Goal: Task Accomplishment & Management: Manage account settings

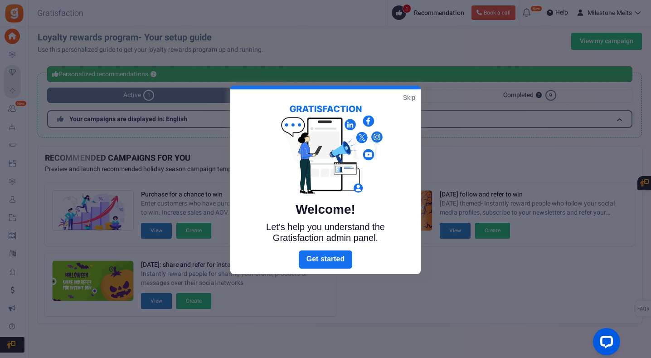
click at [413, 99] on link "Skip" at bounding box center [409, 97] width 12 height 9
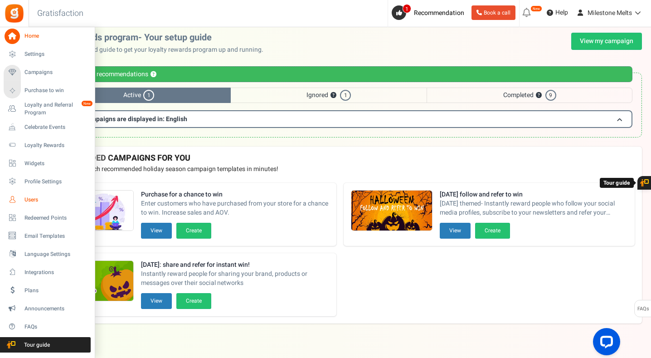
click at [18, 198] on icon at bounding box center [12, 199] width 15 height 15
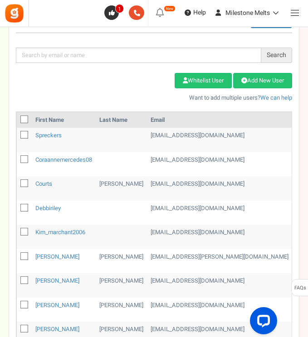
scroll to position [69, 0]
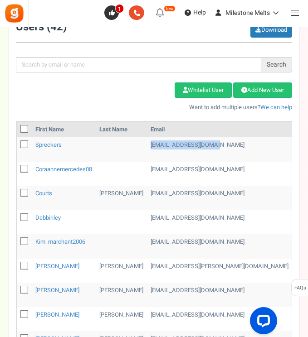
drag, startPoint x: 176, startPoint y: 146, endPoint x: 128, endPoint y: 148, distance: 47.7
click at [128, 148] on tr "spreckers [EMAIL_ADDRESS][DOMAIN_NAME] [TECHNICAL_ID] Milestone Rewards [DATE] …" at bounding box center [312, 149] width 591 height 24
copy tr "[EMAIL_ADDRESS][DOMAIN_NAME]"
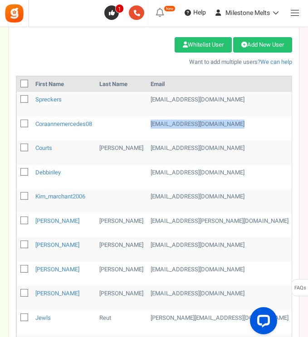
drag, startPoint x: 230, startPoint y: 124, endPoint x: 142, endPoint y: 122, distance: 87.6
click at [147, 127] on td "[EMAIL_ADDRESS][DOMAIN_NAME]" at bounding box center [219, 129] width 145 height 24
copy td "[EMAIL_ADDRESS][DOMAIN_NAME]"
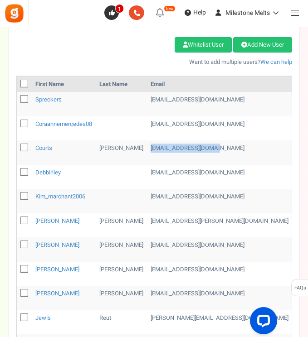
drag, startPoint x: 207, startPoint y: 147, endPoint x: 136, endPoint y: 150, distance: 71.7
click at [147, 150] on td "[EMAIL_ADDRESS][DOMAIN_NAME]" at bounding box center [219, 153] width 145 height 24
copy td "[EMAIL_ADDRESS][DOMAIN_NAME]"
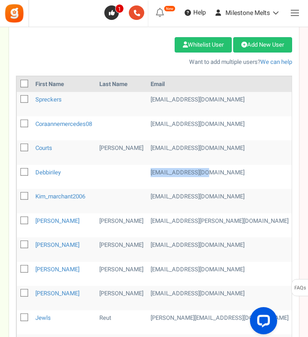
drag, startPoint x: 194, startPoint y: 174, endPoint x: 128, endPoint y: 178, distance: 65.9
click at [128, 178] on tr "debbiriley [EMAIL_ADDRESS][DOMAIN_NAME] [TECHNICAL_ID] Milestone Rewards [DATE]…" at bounding box center [312, 177] width 591 height 24
copy tr "[EMAIL_ADDRESS][DOMAIN_NAME]"
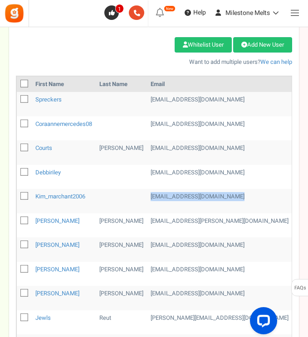
drag, startPoint x: 210, startPoint y: 195, endPoint x: 131, endPoint y: 200, distance: 80.0
click at [131, 200] on tr "kim_marchant2006 [EMAIL_ADDRESS][DOMAIN_NAME] [TECHNICAL_ID] Milestone Rewards …" at bounding box center [312, 201] width 591 height 24
copy tr "[EMAIL_ADDRESS][DOMAIN_NAME]"
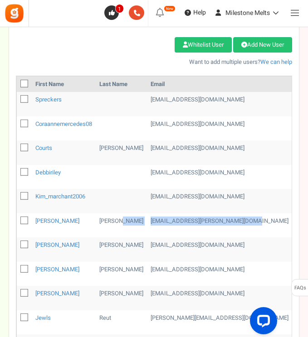
drag, startPoint x: 235, startPoint y: 220, endPoint x: 125, endPoint y: 215, distance: 110.8
click at [125, 215] on tr "[PERSON_NAME] Leonard [EMAIL_ADDRESS][PERSON_NAME][DOMAIN_NAME] [TECHNICAL_ID] …" at bounding box center [312, 226] width 591 height 24
copy tr "[EMAIL_ADDRESS][PERSON_NAME][DOMAIN_NAME]"
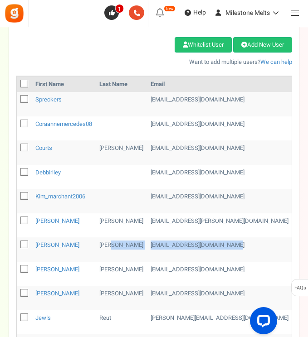
drag, startPoint x: 215, startPoint y: 245, endPoint x: 131, endPoint y: 244, distance: 84.8
click at [126, 245] on tr "[PERSON_NAME] [EMAIL_ADDRESS][DOMAIN_NAME] [TECHNICAL_ID] Milestone Rewards [DA…" at bounding box center [312, 250] width 591 height 24
copy tr "[EMAIL_ADDRESS][DOMAIN_NAME]"
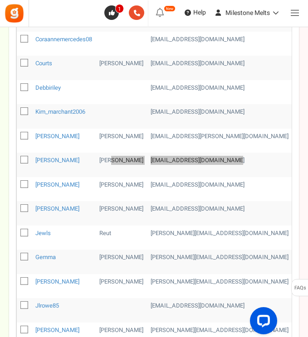
scroll to position [205, 0]
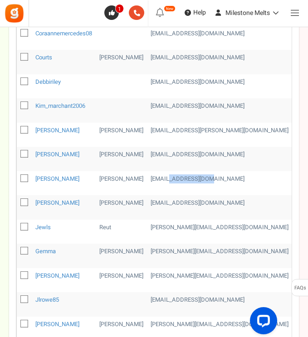
drag, startPoint x: 200, startPoint y: 180, endPoint x: 151, endPoint y: 177, distance: 48.6
click at [155, 177] on td "[EMAIL_ADDRESS][DOMAIN_NAME]" at bounding box center [219, 183] width 145 height 24
drag, startPoint x: 145, startPoint y: 177, endPoint x: 136, endPoint y: 176, distance: 9.1
click at [147, 177] on td "[EMAIL_ADDRESS][DOMAIN_NAME]" at bounding box center [219, 183] width 145 height 24
click at [203, 180] on td "[EMAIL_ADDRESS][DOMAIN_NAME]" at bounding box center [219, 183] width 145 height 24
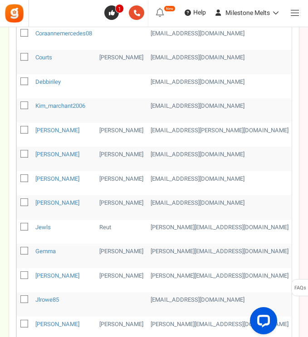
scroll to position [250, 0]
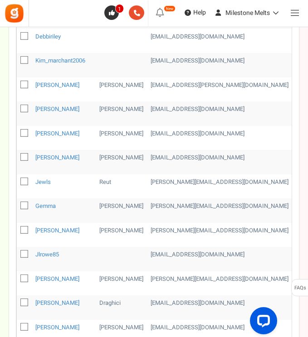
drag, startPoint x: 232, startPoint y: 158, endPoint x: 137, endPoint y: 161, distance: 95.3
click at [147, 161] on td "[EMAIL_ADDRESS][DOMAIN_NAME]" at bounding box center [219, 162] width 145 height 24
copy td "[EMAIL_ADDRESS][DOMAIN_NAME]"
drag, startPoint x: 196, startPoint y: 185, endPoint x: 130, endPoint y: 183, distance: 65.8
click at [130, 183] on tr "Jewls Reut [PERSON_NAME][EMAIL_ADDRESS][DOMAIN_NAME] [TECHNICAL_ID] Milestone R…" at bounding box center [312, 187] width 591 height 24
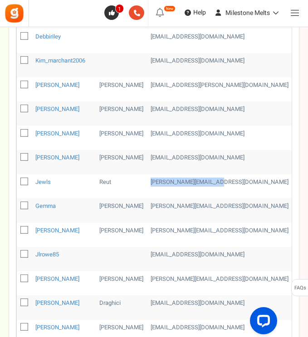
copy tr "[PERSON_NAME][EMAIL_ADDRESS][DOMAIN_NAME]"
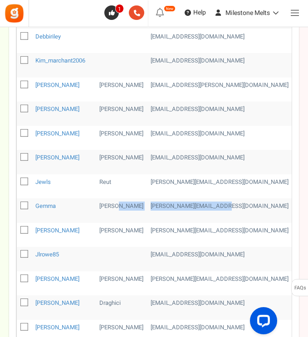
drag, startPoint x: 216, startPoint y: 209, endPoint x: 127, endPoint y: 207, distance: 88.9
click at [127, 207] on tr "[PERSON_NAME] [EMAIL_ADDRESS][DOMAIN_NAME] [TECHNICAL_ID] Milestone Rewards [DA…" at bounding box center [312, 211] width 591 height 24
copy tr "[PERSON_NAME][EMAIL_ADDRESS][DOMAIN_NAME]"
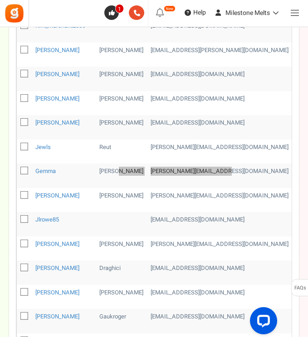
scroll to position [296, 0]
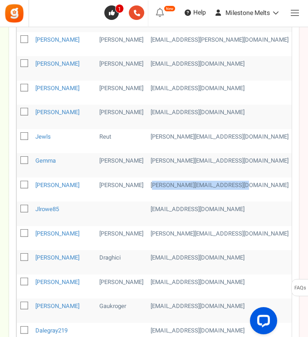
drag, startPoint x: 235, startPoint y: 181, endPoint x: 139, endPoint y: 182, distance: 95.7
click at [147, 182] on td "[PERSON_NAME][EMAIL_ADDRESS][DOMAIN_NAME]" at bounding box center [219, 190] width 145 height 24
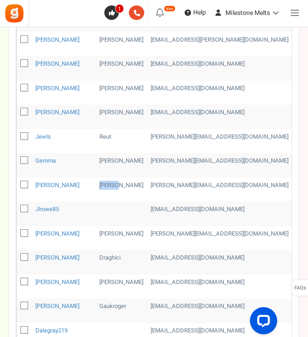
drag, startPoint x: 128, startPoint y: 183, endPoint x: 205, endPoint y: 180, distance: 76.3
click at [239, 177] on tbody "spreckers [EMAIL_ADDRESS][DOMAIN_NAME] [TECHNICAL_ID] Milestone Rewards [DATE] …" at bounding box center [312, 153] width 591 height 485
click at [223, 184] on td "[PERSON_NAME][EMAIL_ADDRESS][DOMAIN_NAME]" at bounding box center [219, 190] width 145 height 24
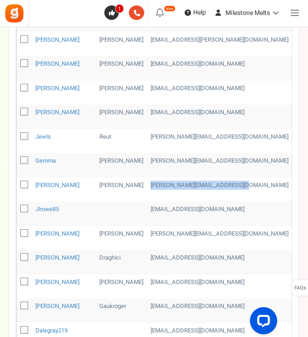
drag, startPoint x: 233, startPoint y: 186, endPoint x: 135, endPoint y: 183, distance: 98.0
click at [147, 183] on td "[PERSON_NAME][EMAIL_ADDRESS][DOMAIN_NAME]" at bounding box center [219, 190] width 145 height 24
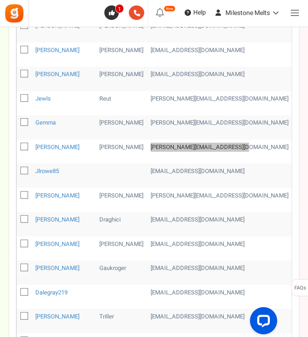
scroll to position [341, 0]
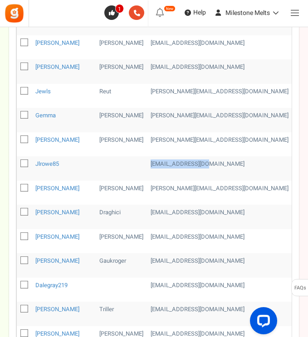
drag, startPoint x: 168, startPoint y: 162, endPoint x: 129, endPoint y: 161, distance: 39.5
click at [129, 161] on tr "jlrowe85 [EMAIL_ADDRESS][DOMAIN_NAME] [TECHNICAL_ID] Milestone Rewards [DATE] 0…" at bounding box center [312, 168] width 591 height 24
drag, startPoint x: 206, startPoint y: 187, endPoint x: 133, endPoint y: 188, distance: 73.0
click at [147, 188] on td "[PERSON_NAME][EMAIL_ADDRESS][DOMAIN_NAME]" at bounding box center [219, 193] width 145 height 24
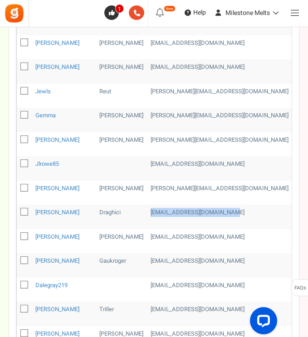
drag, startPoint x: 227, startPoint y: 211, endPoint x: 137, endPoint y: 215, distance: 90.3
click at [147, 215] on td "[EMAIL_ADDRESS][DOMAIN_NAME]" at bounding box center [219, 217] width 145 height 24
drag, startPoint x: 213, startPoint y: 237, endPoint x: 206, endPoint y: 238, distance: 6.4
click at [206, 238] on td "[EMAIL_ADDRESS][DOMAIN_NAME]" at bounding box center [219, 242] width 145 height 24
click at [217, 238] on td "[EMAIL_ADDRESS][DOMAIN_NAME]" at bounding box center [219, 242] width 145 height 24
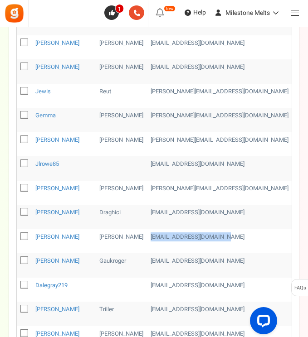
drag, startPoint x: 217, startPoint y: 238, endPoint x: 156, endPoint y: 235, distance: 61.3
click at [156, 235] on td "[EMAIL_ADDRESS][DOMAIN_NAME]" at bounding box center [219, 242] width 145 height 24
drag, startPoint x: 164, startPoint y: 261, endPoint x: 137, endPoint y: 259, distance: 27.3
click at [147, 259] on td "[EMAIL_ADDRESS][DOMAIN_NAME]" at bounding box center [219, 266] width 145 height 24
click at [184, 259] on td "[EMAIL_ADDRESS][DOMAIN_NAME]" at bounding box center [219, 266] width 145 height 24
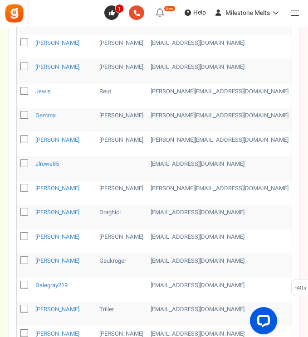
drag, startPoint x: 201, startPoint y: 258, endPoint x: 194, endPoint y: 260, distance: 7.6
click at [194, 260] on td "[EMAIL_ADDRESS][DOMAIN_NAME]" at bounding box center [219, 266] width 145 height 24
drag, startPoint x: 185, startPoint y: 260, endPoint x: 135, endPoint y: 262, distance: 50.4
click at [147, 262] on td "[EMAIL_ADDRESS][DOMAIN_NAME]" at bounding box center [219, 266] width 145 height 24
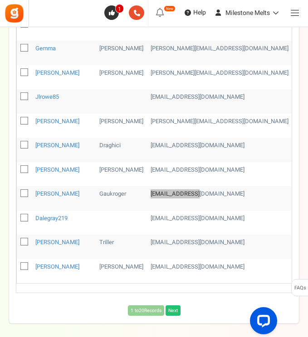
scroll to position [451, 0]
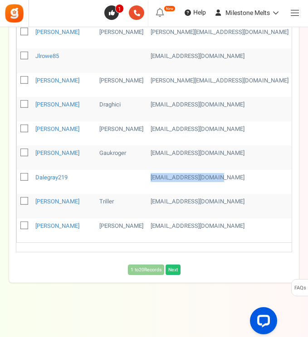
drag, startPoint x: 186, startPoint y: 176, endPoint x: 129, endPoint y: 177, distance: 57.2
click at [129, 177] on tr "dalegray219 [EMAIL_ADDRESS][DOMAIN_NAME] [TECHNICAL_ID] Milestone Rewards [DATE…" at bounding box center [312, 182] width 591 height 24
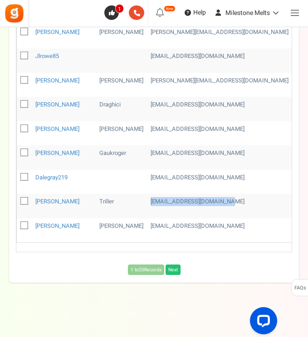
drag, startPoint x: 166, startPoint y: 198, endPoint x: 137, endPoint y: 196, distance: 29.1
click at [147, 198] on td "[EMAIL_ADDRESS][DOMAIN_NAME]" at bounding box center [219, 206] width 145 height 24
click at [178, 274] on link "Next" at bounding box center [173, 270] width 15 height 10
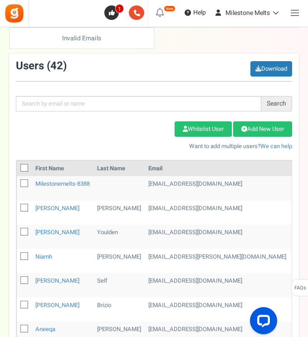
scroll to position [45, 0]
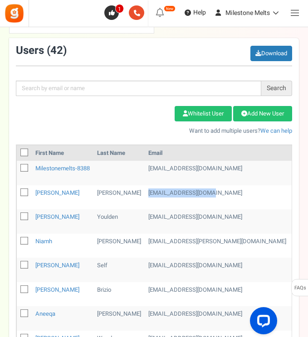
drag, startPoint x: 206, startPoint y: 193, endPoint x: 139, endPoint y: 191, distance: 67.2
click at [145, 191] on td "[EMAIL_ADDRESS][DOMAIN_NAME]" at bounding box center [217, 198] width 145 height 24
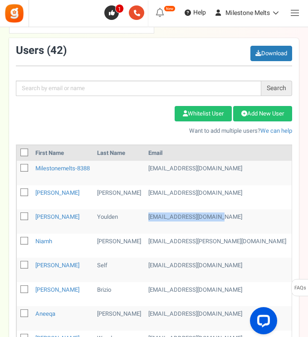
drag, startPoint x: 155, startPoint y: 216, endPoint x: 137, endPoint y: 216, distance: 17.7
click at [145, 216] on td "[EMAIL_ADDRESS][DOMAIN_NAME]" at bounding box center [217, 222] width 145 height 24
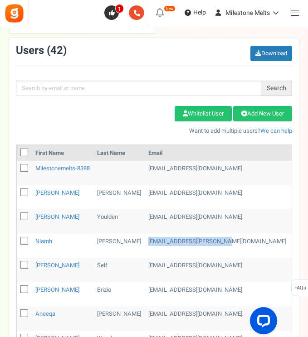
drag, startPoint x: 231, startPoint y: 239, endPoint x: 142, endPoint y: 240, distance: 88.9
click at [145, 240] on td "[EMAIL_ADDRESS][PERSON_NAME][DOMAIN_NAME]" at bounding box center [217, 246] width 145 height 24
drag, startPoint x: 150, startPoint y: 238, endPoint x: 96, endPoint y: 241, distance: 53.6
click at [96, 241] on td "[PERSON_NAME]" at bounding box center [118, 246] width 51 height 24
drag, startPoint x: 235, startPoint y: 244, endPoint x: 141, endPoint y: 244, distance: 93.9
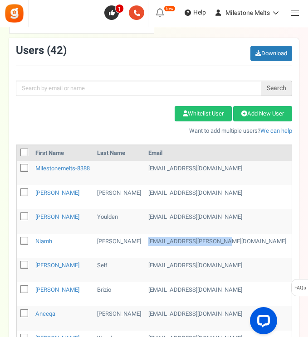
click at [145, 244] on td "[EMAIL_ADDRESS][PERSON_NAME][DOMAIN_NAME]" at bounding box center [217, 246] width 145 height 24
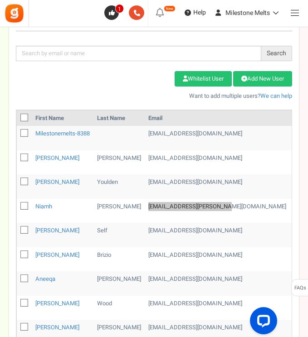
scroll to position [91, 0]
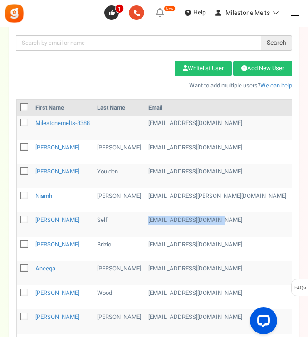
drag, startPoint x: 220, startPoint y: 220, endPoint x: 139, endPoint y: 217, distance: 80.8
click at [145, 217] on td "[EMAIL_ADDRESS][DOMAIN_NAME]" at bounding box center [217, 225] width 145 height 24
drag, startPoint x: 153, startPoint y: 217, endPoint x: 107, endPoint y: 222, distance: 46.1
click at [107, 222] on td "Self" at bounding box center [118, 225] width 51 height 24
drag, startPoint x: 214, startPoint y: 220, endPoint x: 148, endPoint y: 220, distance: 65.8
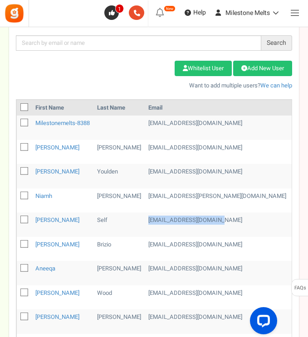
click at [145, 220] on td "[EMAIL_ADDRESS][DOMAIN_NAME]" at bounding box center [217, 225] width 145 height 24
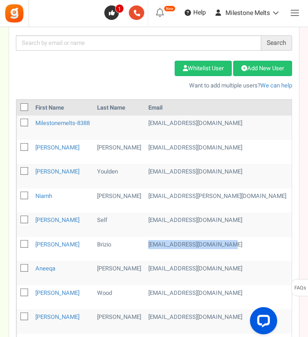
drag, startPoint x: 196, startPoint y: 244, endPoint x: 132, endPoint y: 248, distance: 65.0
click at [132, 248] on tr "[PERSON_NAME] [EMAIL_ADDRESS][DOMAIN_NAME] [TECHNICAL_ID] Milestone Rewards [DA…" at bounding box center [311, 249] width 589 height 24
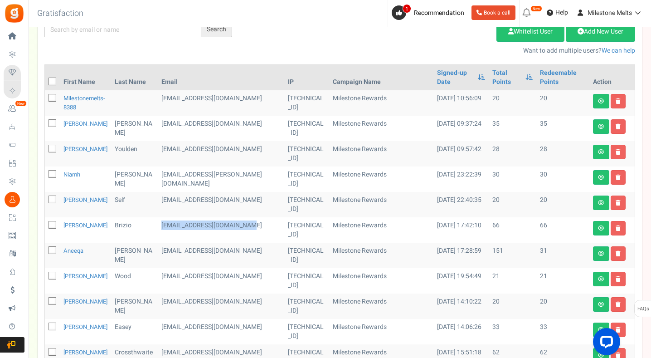
scroll to position [45, 0]
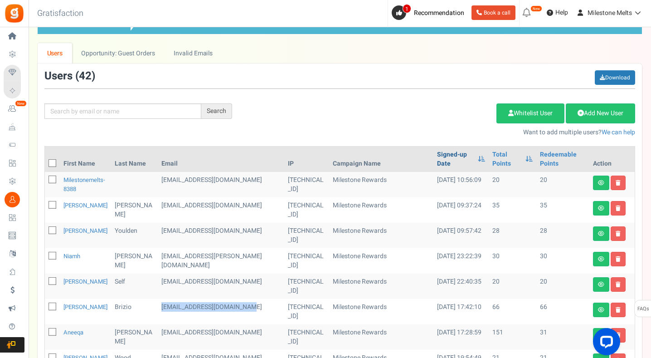
click at [440, 155] on link "Signed-up Date" at bounding box center [455, 159] width 36 height 18
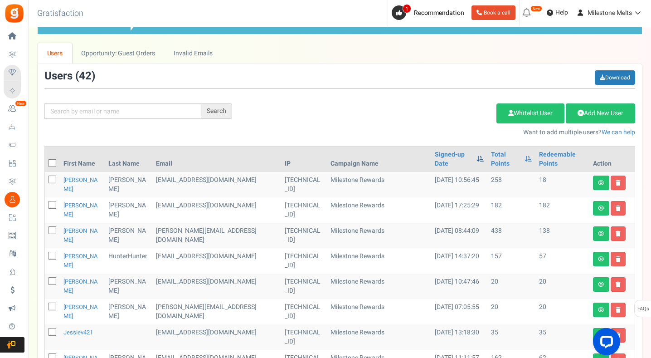
click at [477, 159] on span at bounding box center [480, 159] width 7 height 6
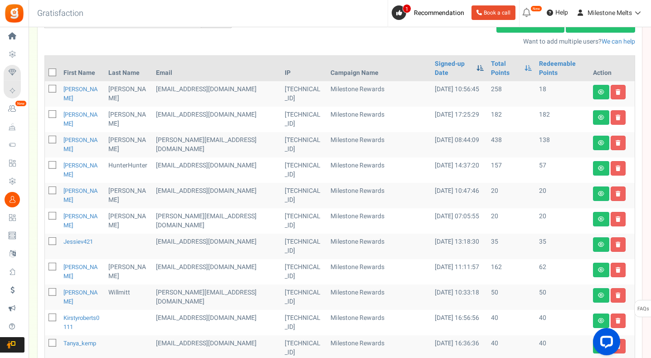
scroll to position [0, 0]
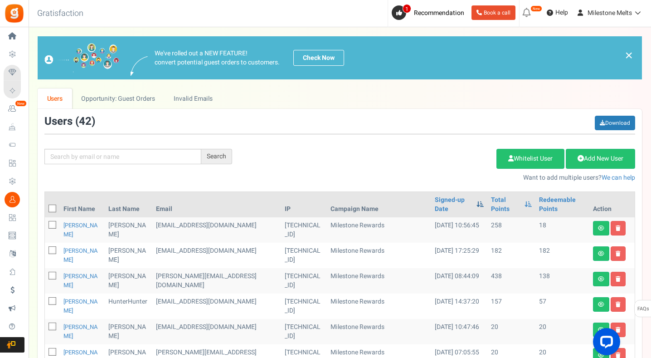
click at [477, 205] on span at bounding box center [480, 204] width 7 height 6
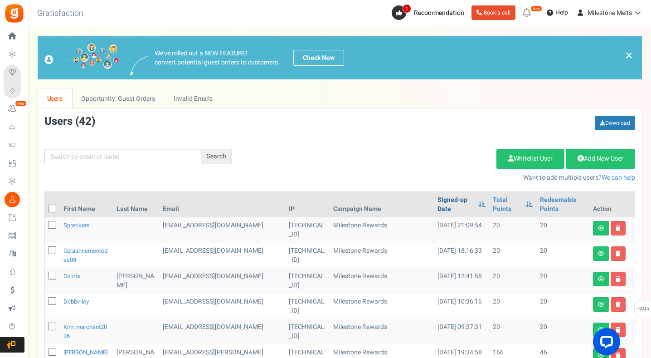
click at [449, 205] on link "Signed-up Date" at bounding box center [456, 204] width 36 height 18
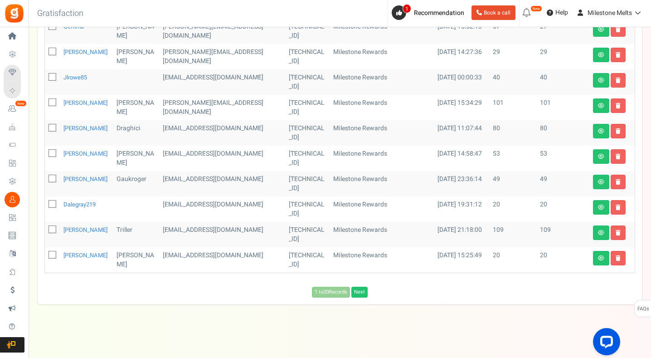
scroll to position [454, 0]
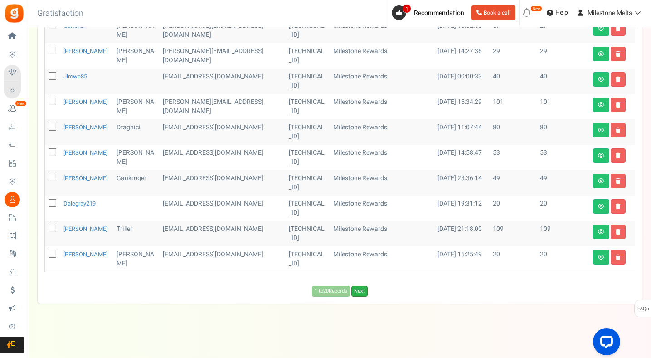
click at [357, 293] on link "Next" at bounding box center [360, 291] width 16 height 11
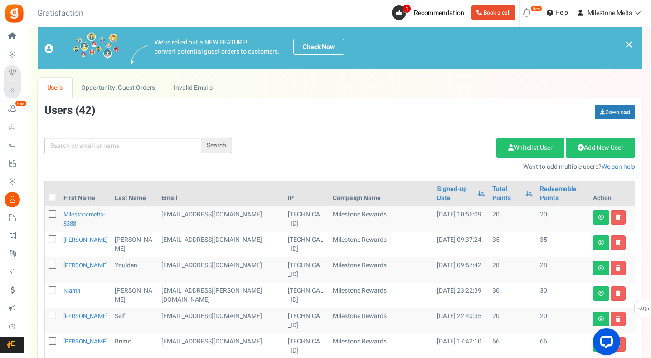
scroll to position [0, 0]
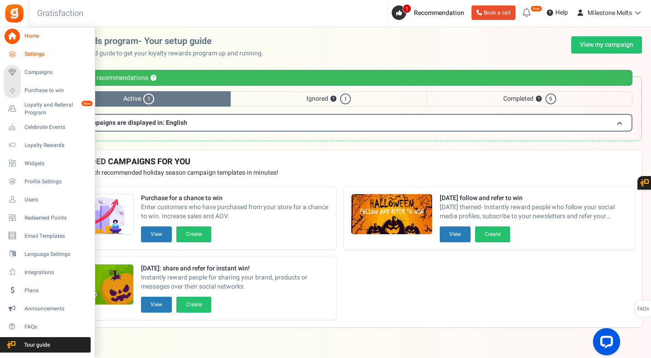
click at [38, 55] on span "Settings" at bounding box center [56, 54] width 64 height 8
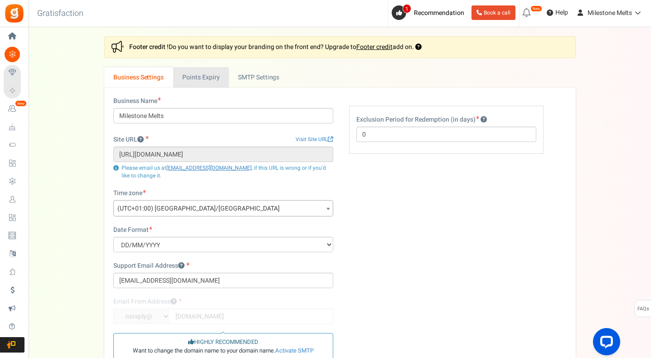
click at [212, 81] on link "Points Expiry" at bounding box center [201, 77] width 56 height 20
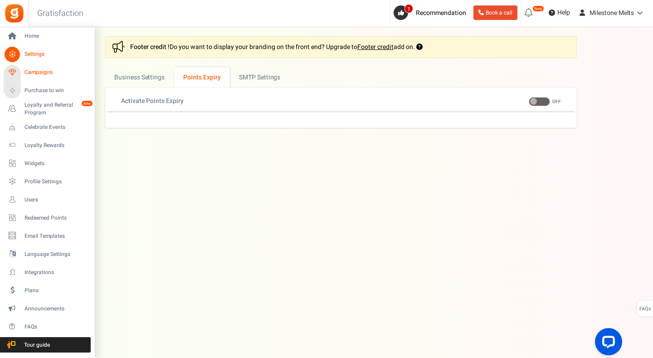
click at [33, 74] on span "Campaigns" at bounding box center [56, 72] width 64 height 8
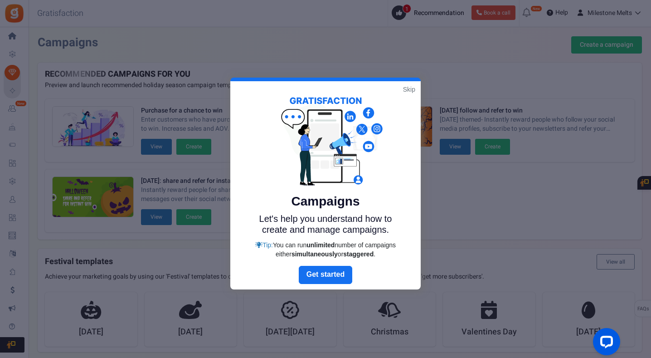
scroll to position [197, 0]
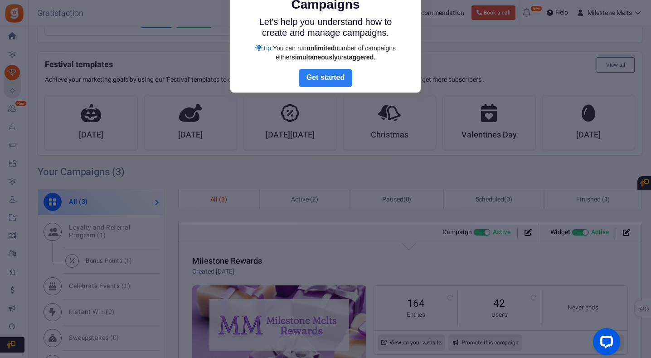
click at [326, 70] on link "Next" at bounding box center [326, 78] width 54 height 18
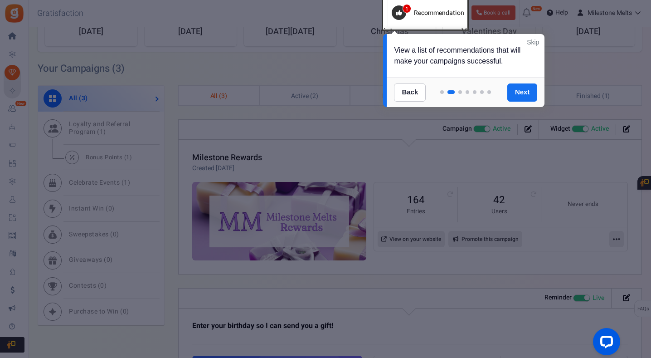
scroll to position [242, 0]
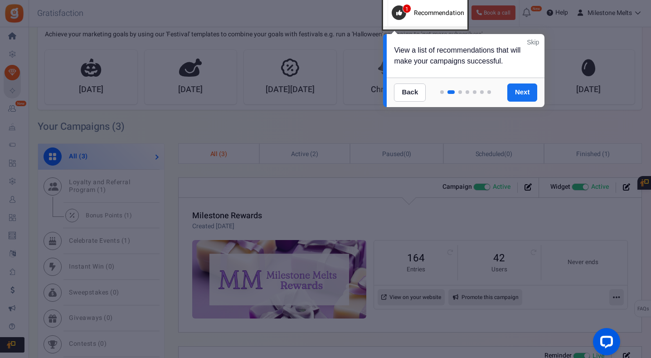
click at [537, 44] on link "Skip" at bounding box center [533, 42] width 12 height 9
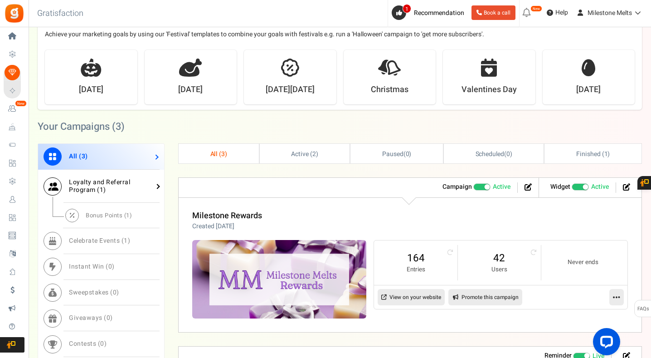
click at [113, 191] on link "Loyalty and Referral Program ( 1 )" at bounding box center [101, 187] width 126 height 34
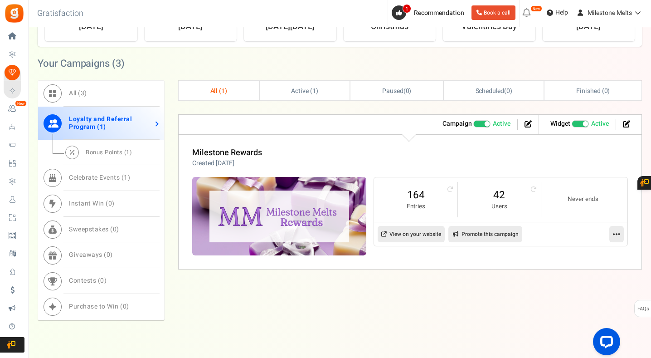
scroll to position [332, 0]
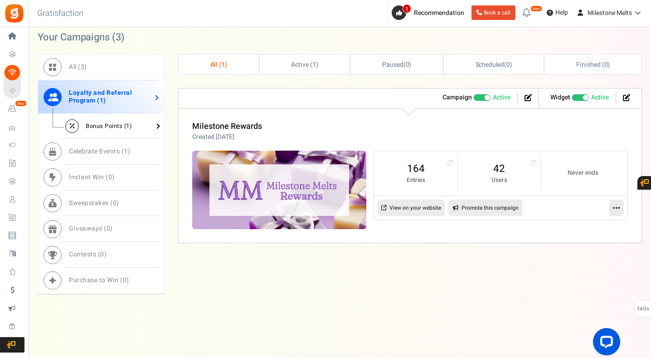
click at [114, 125] on span "Bonus Points ( 1 )" at bounding box center [109, 126] width 46 height 9
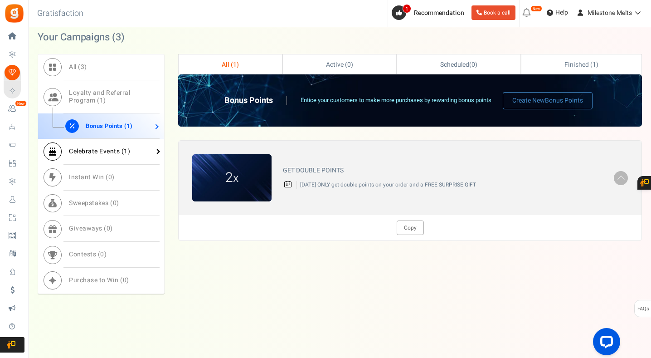
click at [110, 150] on span "Celebrate Events ( 1 )" at bounding box center [99, 152] width 61 height 10
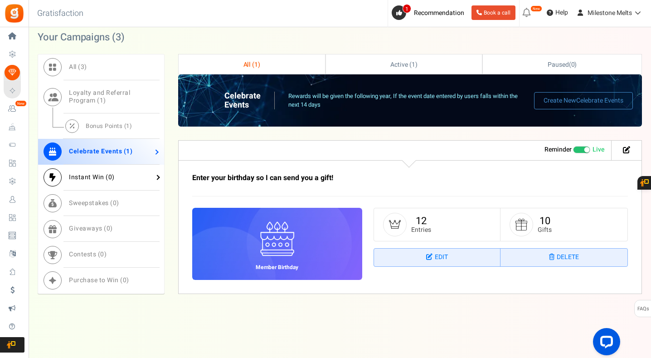
click at [108, 173] on span "0" at bounding box center [110, 177] width 4 height 10
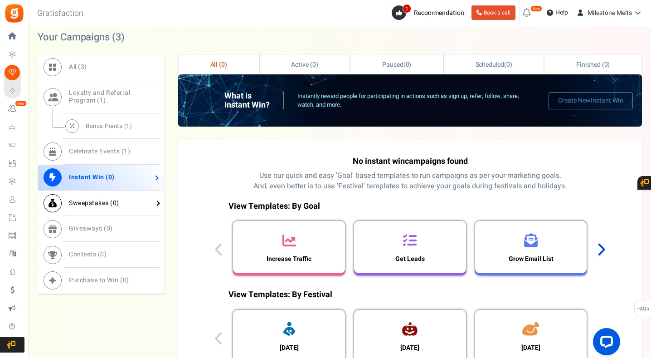
click at [103, 201] on span "Sweepstakes ( 0 )" at bounding box center [94, 203] width 50 height 10
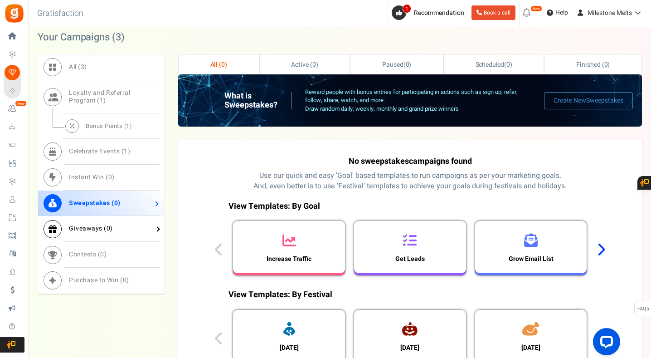
click at [102, 224] on span "Giveaways ( 0 )" at bounding box center [91, 229] width 44 height 10
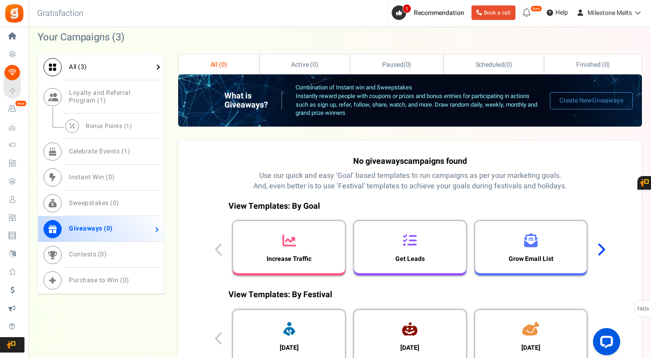
click at [106, 67] on link "All ( 3 )" at bounding box center [101, 67] width 126 height 26
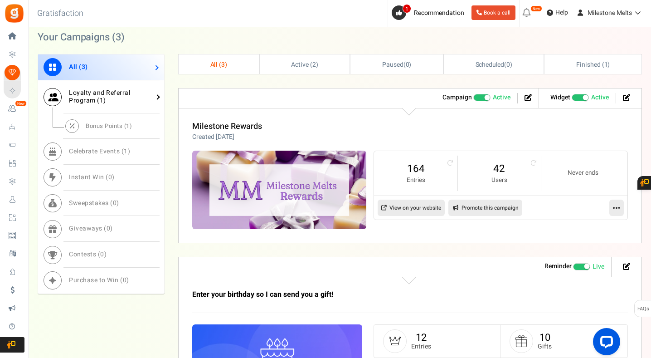
click at [113, 96] on span "Loyalty and Referral Program ( 1 )" at bounding box center [99, 96] width 61 height 17
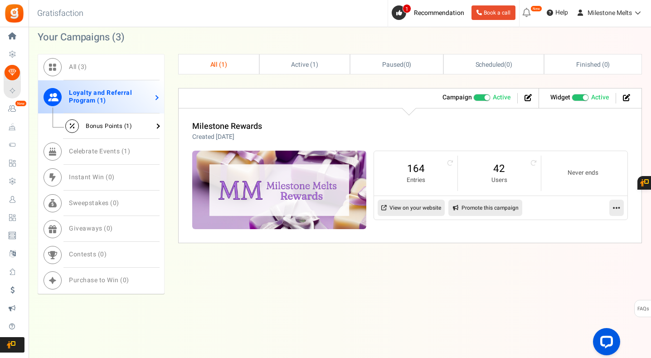
click at [107, 132] on link "Bonus Points ( 1 )" at bounding box center [101, 125] width 126 height 25
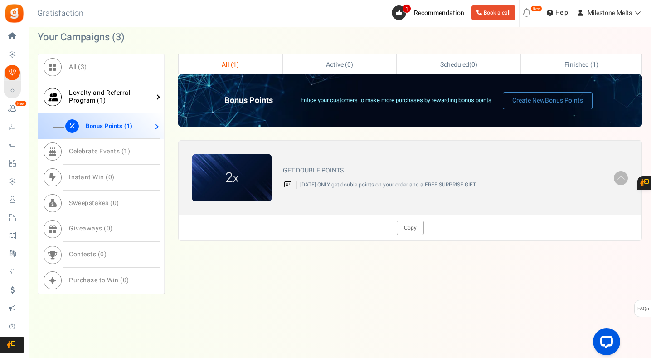
click at [107, 93] on span "Loyalty and Referral Program ( 1 )" at bounding box center [99, 96] width 61 height 17
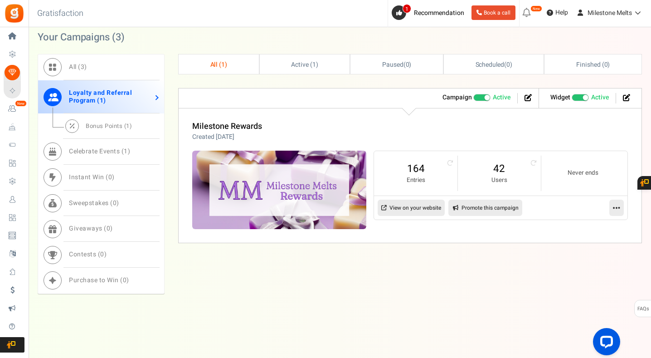
click at [618, 207] on icon at bounding box center [616, 208] width 7 height 8
click at [587, 226] on link "Edit" at bounding box center [587, 229] width 67 height 17
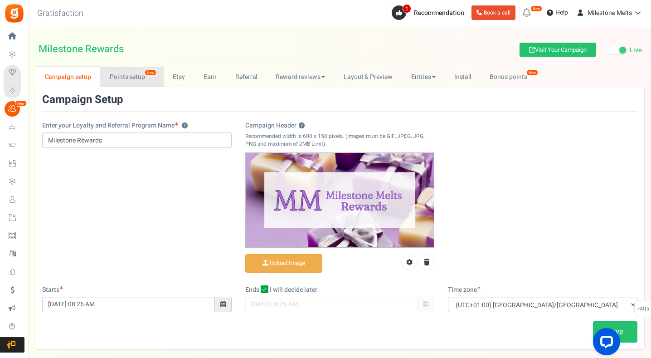
click at [138, 76] on link "Points setup New" at bounding box center [131, 77] width 63 height 20
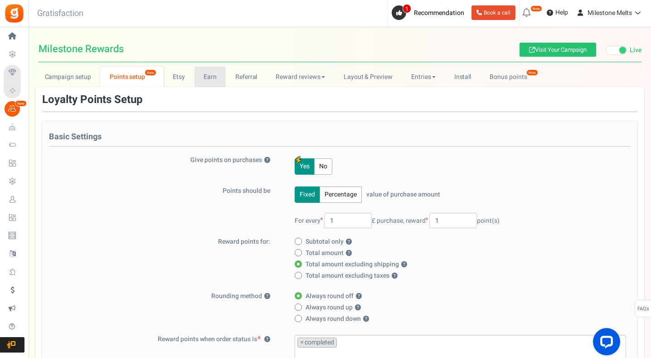
click at [205, 77] on link "Earn" at bounding box center [211, 77] width 32 height 20
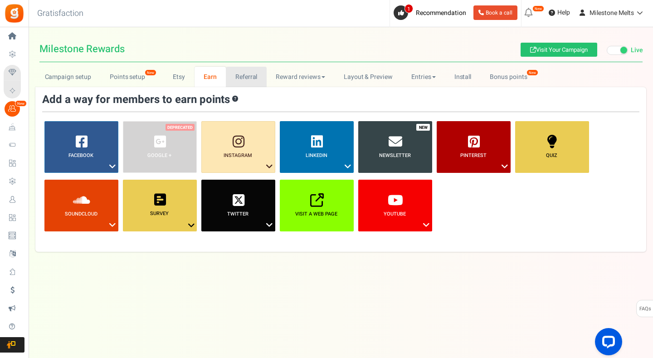
click at [248, 72] on link "Referral" at bounding box center [246, 77] width 41 height 20
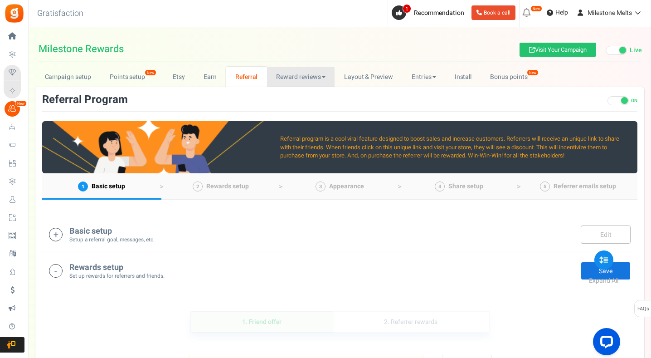
click at [299, 75] on link "Reward reviews" at bounding box center [301, 77] width 68 height 20
click at [373, 73] on link "Layout & Preview" at bounding box center [369, 77] width 68 height 20
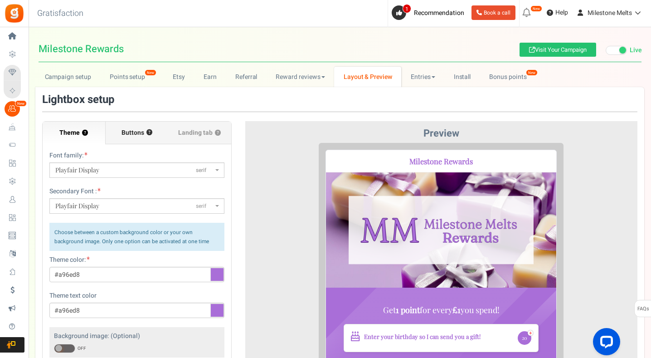
click at [134, 134] on span "Buttons" at bounding box center [133, 132] width 23 height 9
click at [0, 0] on input "Buttons ?" at bounding box center [0, 0] width 0 height 0
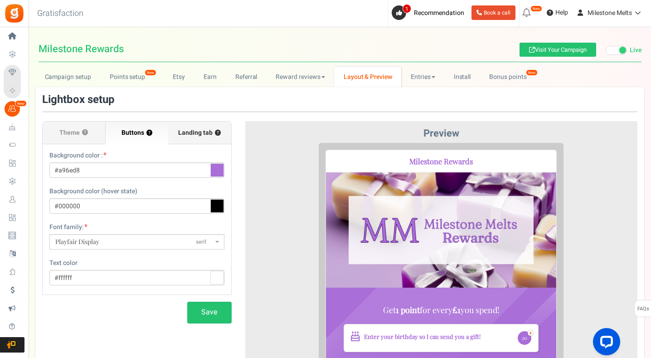
click at [202, 128] on span "Landing tab ?" at bounding box center [199, 132] width 43 height 9
click at [0, 0] on input "Landing tab ?" at bounding box center [0, 0] width 0 height 0
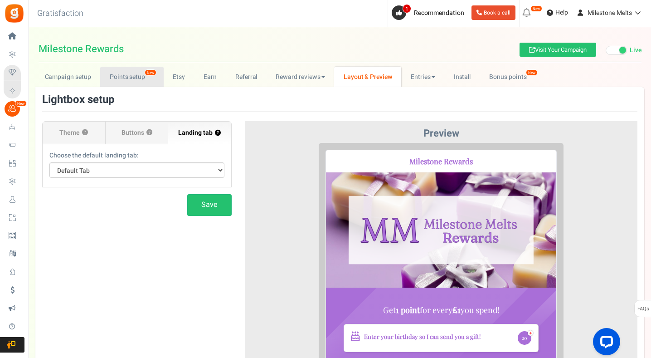
click at [142, 75] on link "Points setup New" at bounding box center [131, 77] width 63 height 20
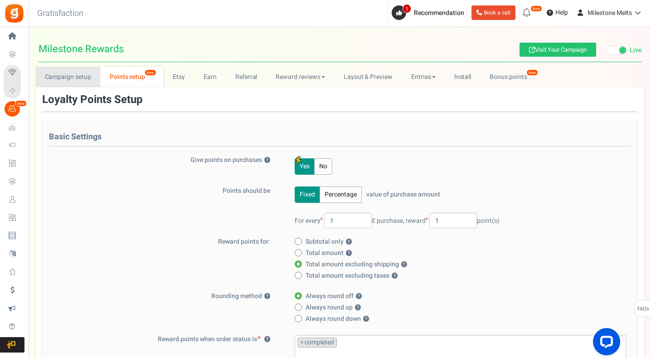
click at [73, 79] on link "Campaign setup" at bounding box center [67, 77] width 65 height 20
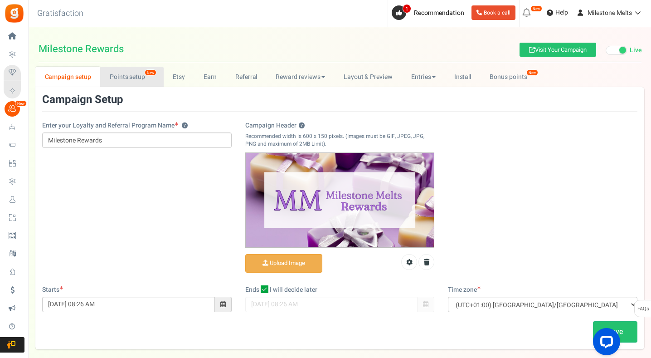
click at [132, 74] on link "Points setup New" at bounding box center [131, 77] width 63 height 20
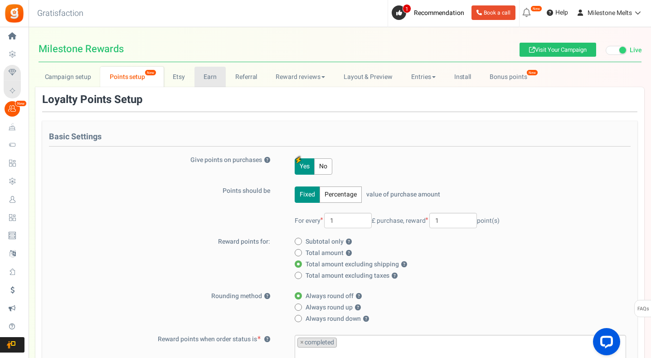
click at [208, 72] on link "Earn" at bounding box center [211, 77] width 32 height 20
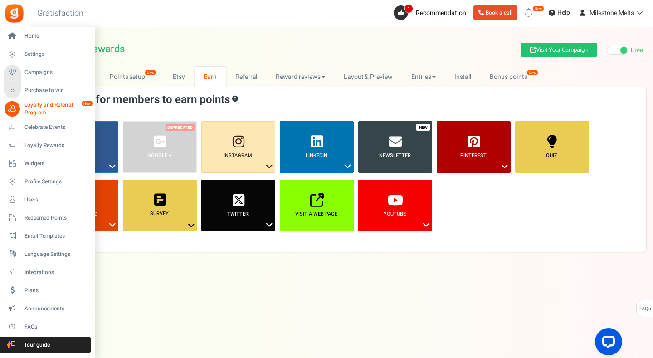
click at [44, 109] on span "Loyalty and Referral Program" at bounding box center [57, 108] width 66 height 15
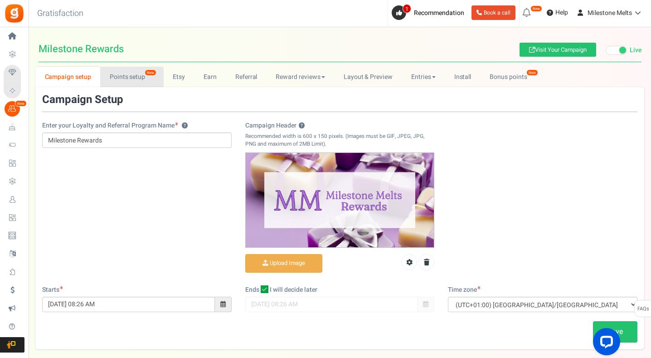
click at [137, 71] on link "Points setup New" at bounding box center [131, 77] width 63 height 20
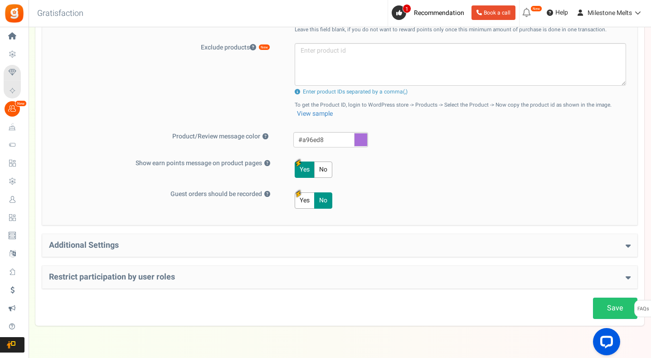
scroll to position [434, 0]
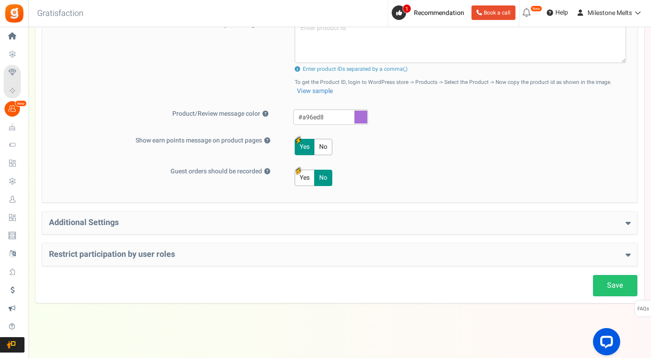
click at [193, 228] on div "Additional Settings Welcome Bonus ? Yes No Enter Welcome Points 20 Welcome Note…" at bounding box center [340, 222] width 596 height 23
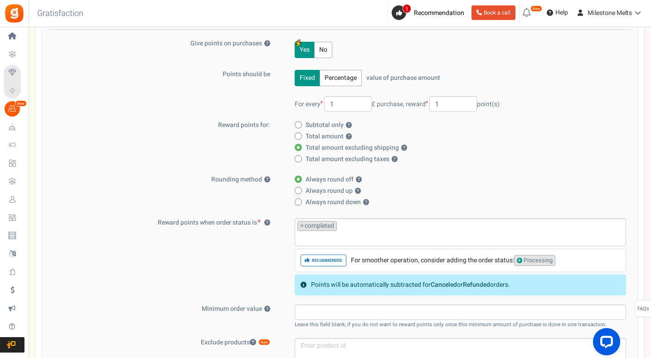
scroll to position [389, 0]
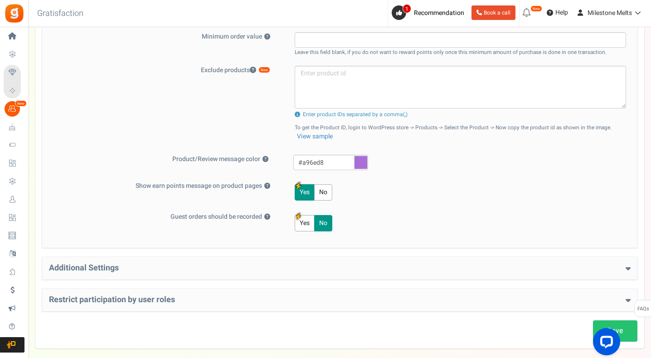
click at [632, 271] on div "Additional Settings Welcome Bonus ? Yes No Enter Welcome Points 20 Welcome Note…" at bounding box center [340, 268] width 596 height 23
click at [629, 269] on icon at bounding box center [628, 268] width 5 height 8
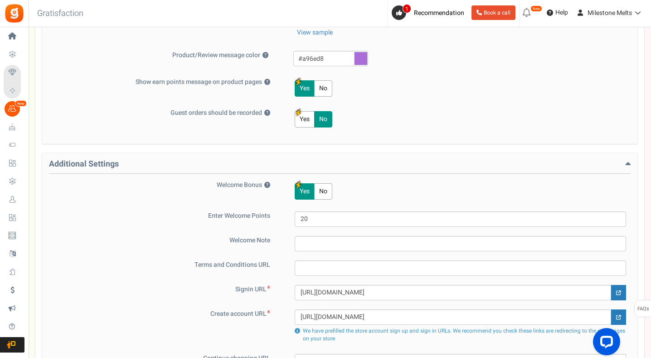
scroll to position [644, 0]
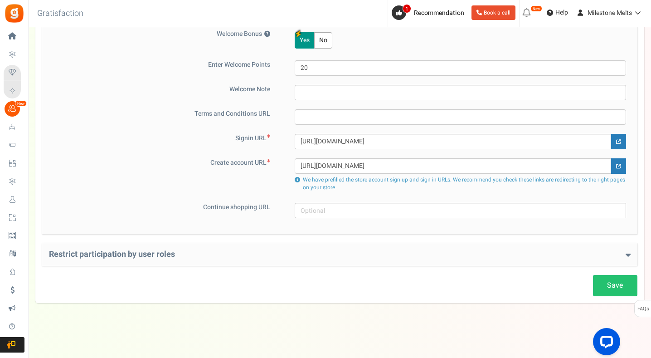
click at [627, 256] on icon at bounding box center [628, 254] width 5 height 8
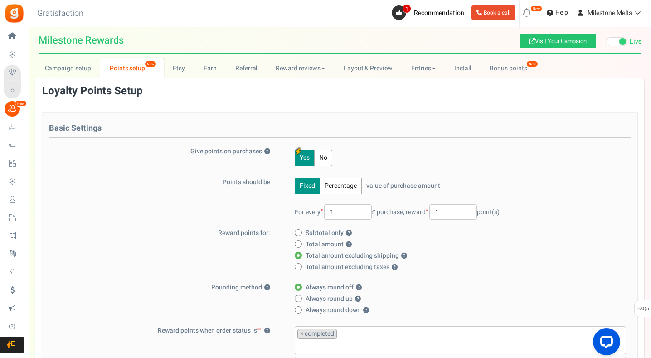
scroll to position [0, 0]
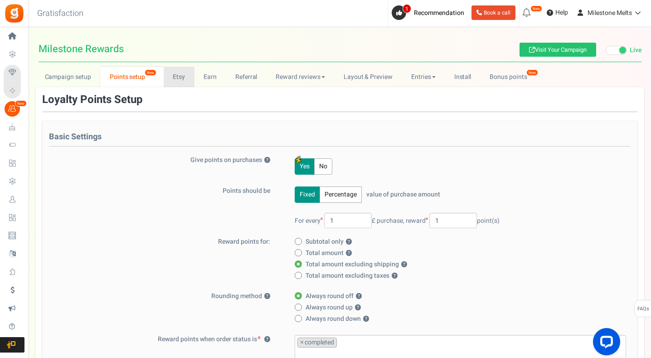
click at [175, 76] on link "Etsy" at bounding box center [179, 77] width 31 height 20
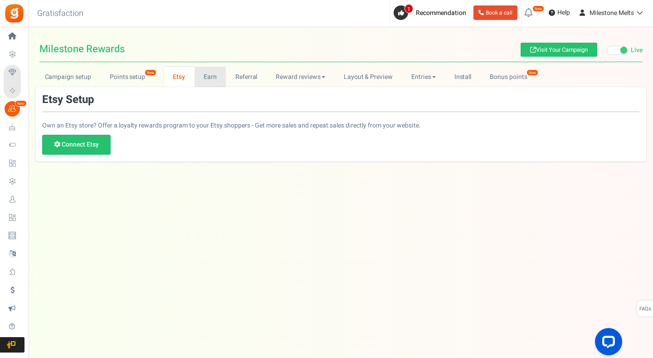
click at [213, 78] on link "Earn" at bounding box center [211, 77] width 32 height 20
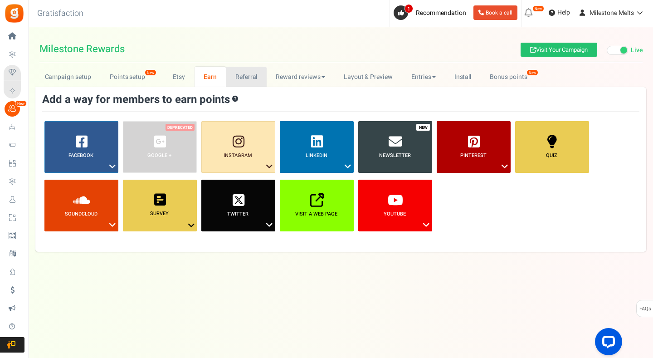
click at [241, 75] on link "Referral" at bounding box center [246, 77] width 41 height 20
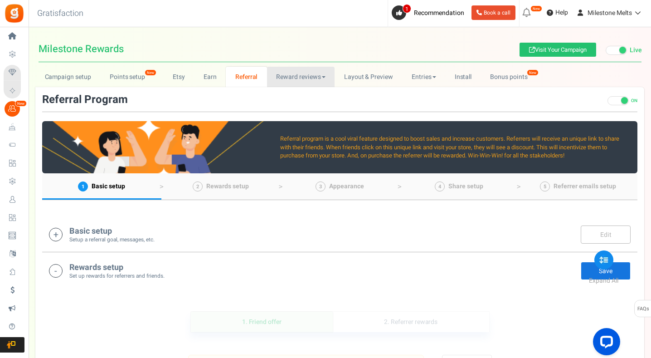
click at [290, 75] on link "Reward reviews" at bounding box center [301, 77] width 68 height 20
click at [379, 78] on link "Layout & Preview" at bounding box center [369, 77] width 68 height 20
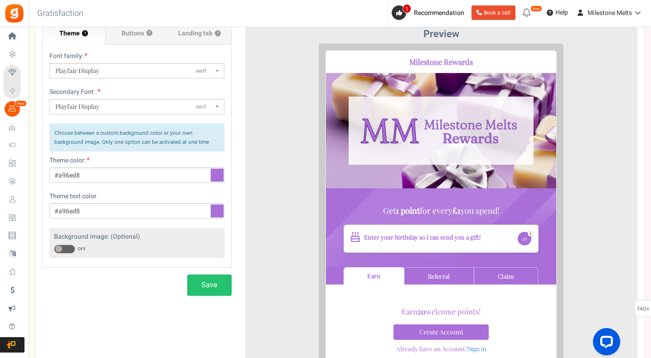
scroll to position [136, 0]
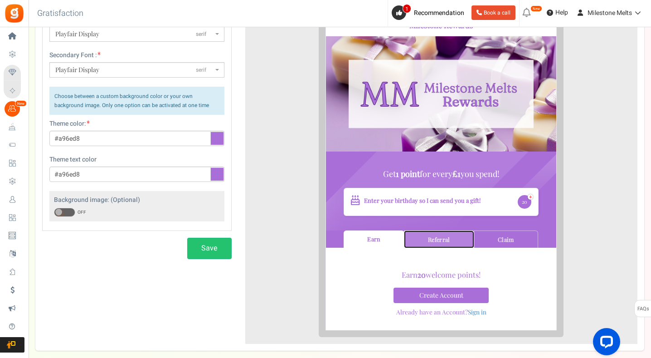
click at [429, 230] on link "Referral" at bounding box center [432, 232] width 70 height 18
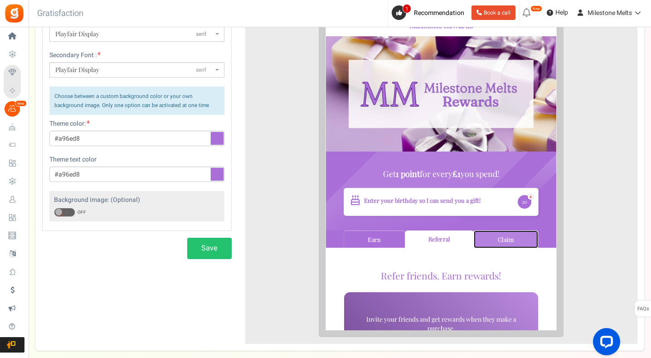
click at [484, 229] on link "Claim" at bounding box center [499, 232] width 64 height 18
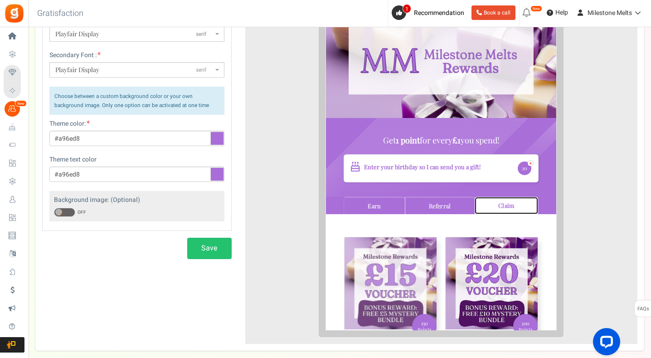
scroll to position [91, 0]
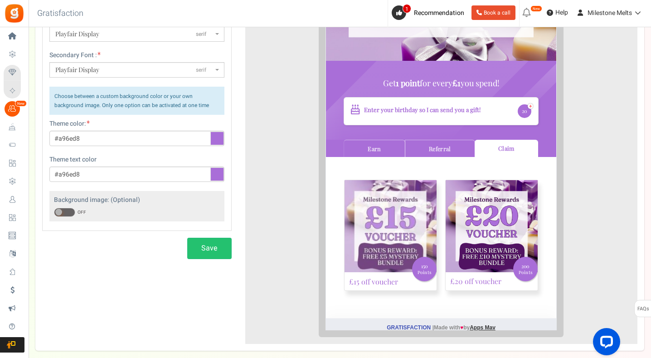
click at [378, 216] on img at bounding box center [384, 219] width 92 height 92
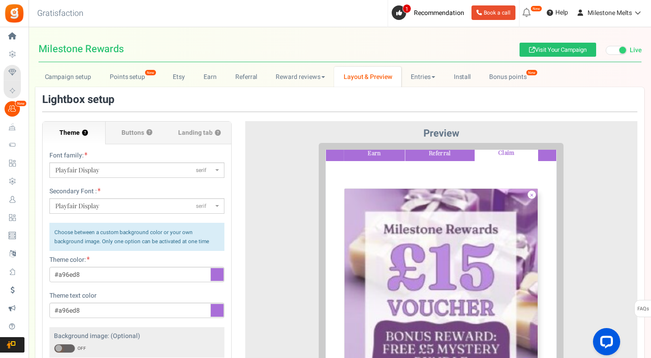
scroll to position [181, 0]
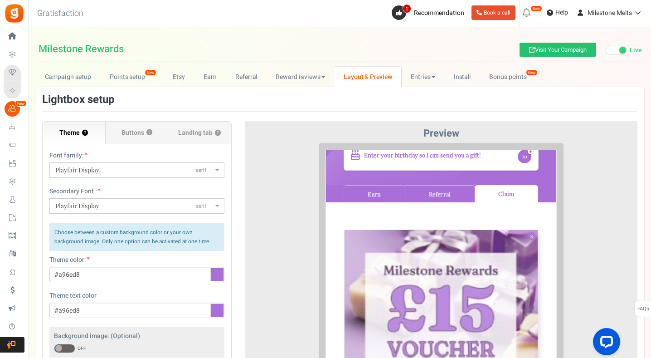
click at [527, 228] on link "×" at bounding box center [525, 229] width 8 height 8
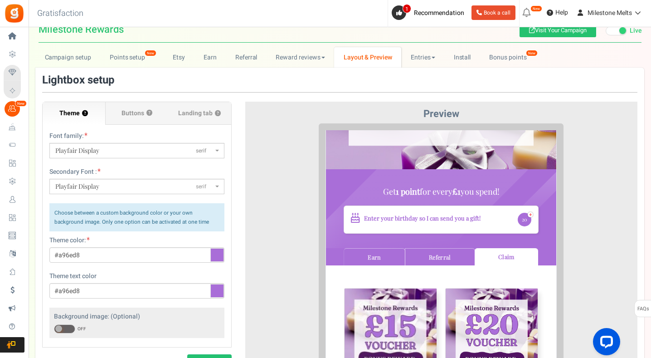
scroll to position [0, 0]
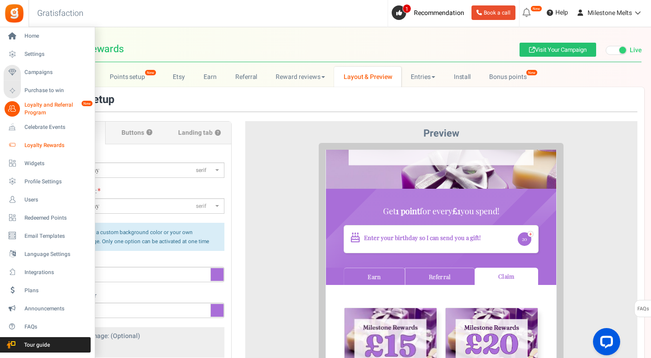
click at [49, 144] on span "Loyalty Rewards" at bounding box center [56, 146] width 64 height 8
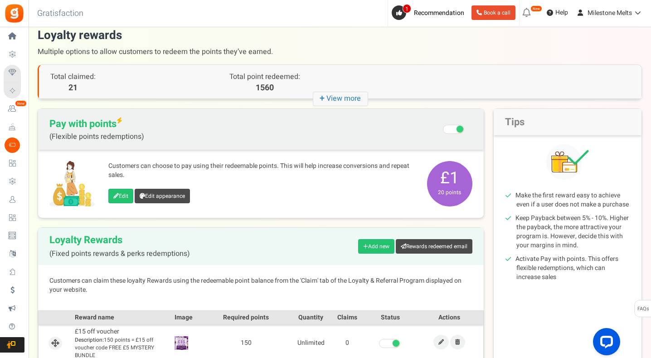
scroll to position [115, 0]
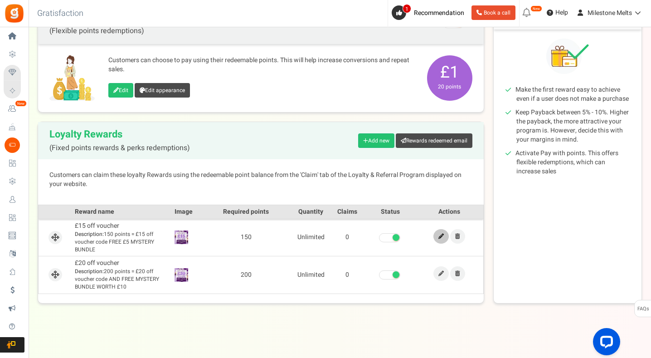
click at [443, 238] on icon at bounding box center [441, 236] width 5 height 5
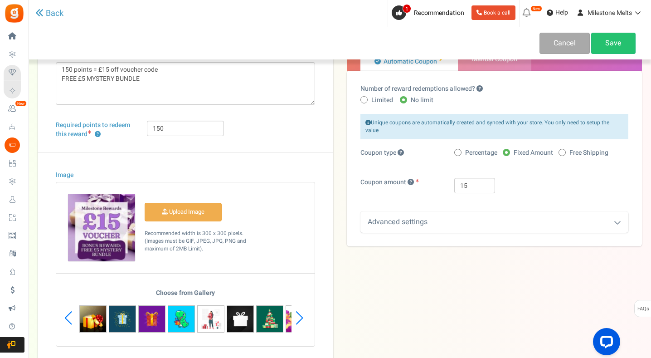
scroll to position [91, 0]
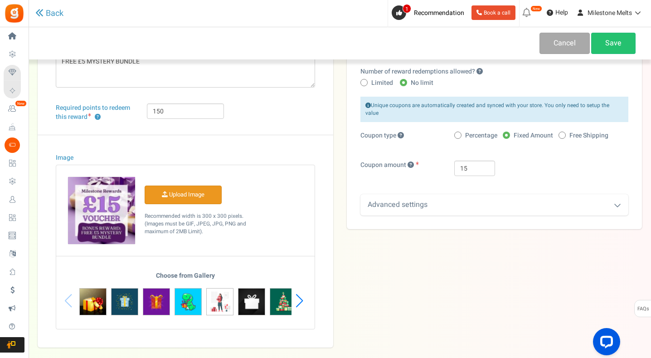
click at [192, 189] on input "Image" at bounding box center [183, 195] width 76 height 18
click at [164, 195] on input "Image" at bounding box center [183, 195] width 76 height 18
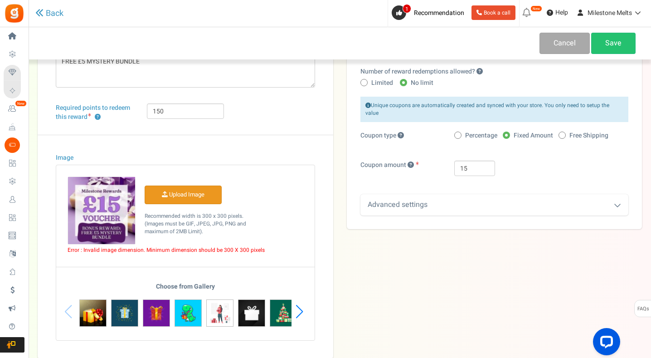
click at [175, 198] on input "Image" at bounding box center [183, 195] width 76 height 18
click at [183, 202] on input "Image" at bounding box center [183, 195] width 76 height 18
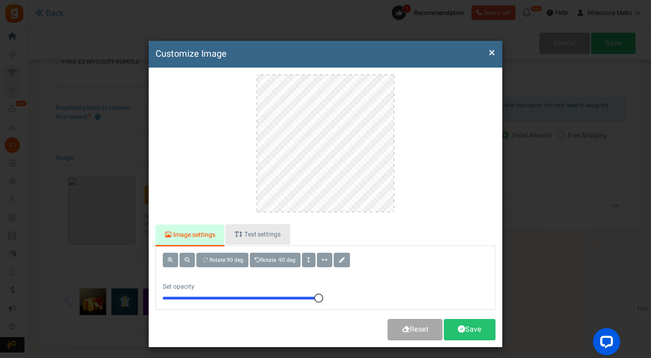
scroll to position [0, 0]
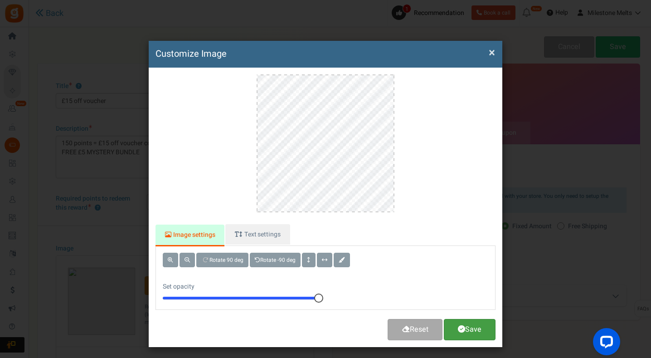
click at [471, 329] on link "Save" at bounding box center [470, 329] width 52 height 21
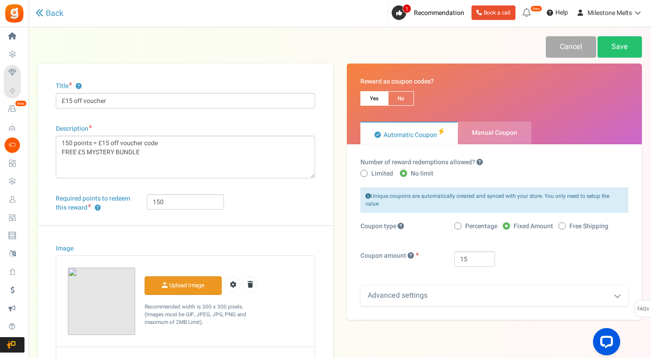
click at [182, 292] on input "Image" at bounding box center [183, 286] width 76 height 18
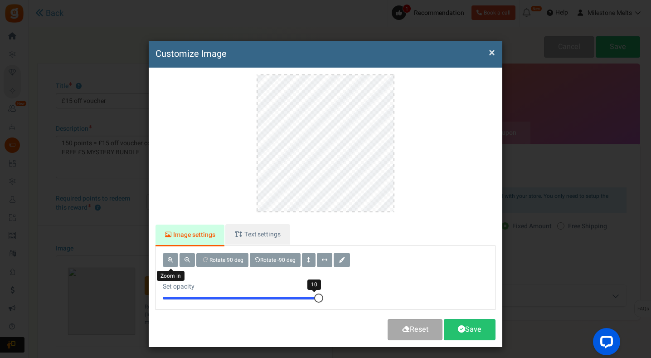
click at [172, 261] on span at bounding box center [170, 259] width 5 height 5
click at [189, 259] on button at bounding box center [187, 260] width 15 height 15
click at [175, 261] on button at bounding box center [170, 260] width 15 height 15
click at [463, 324] on link "Save" at bounding box center [470, 329] width 52 height 21
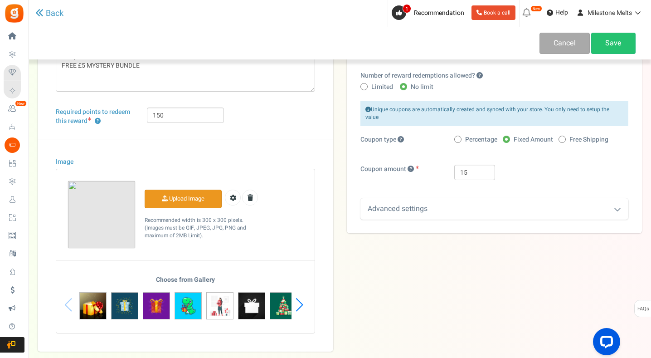
scroll to position [91, 0]
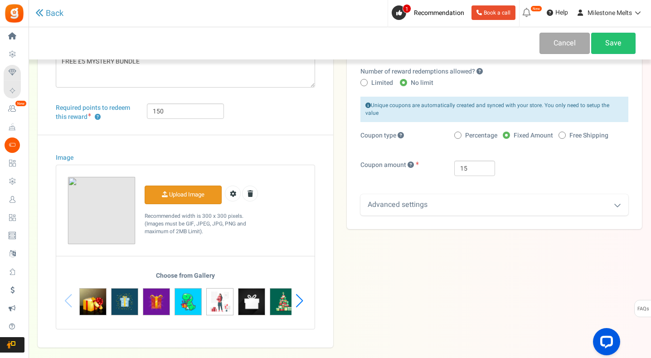
click at [178, 197] on input "Image" at bounding box center [183, 195] width 76 height 18
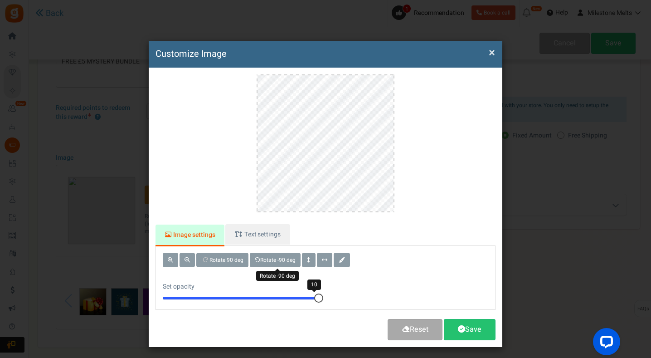
scroll to position [0, 0]
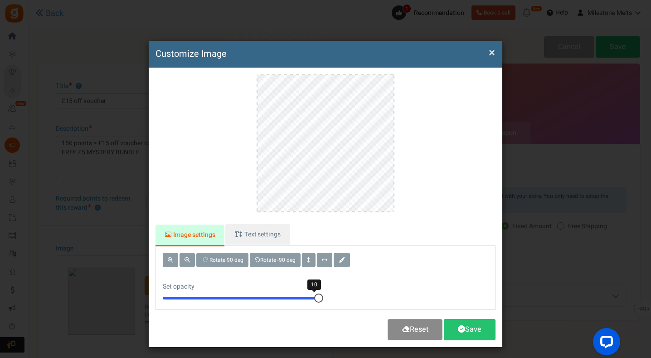
click at [403, 329] on span at bounding box center [406, 328] width 8 height 7
click at [483, 335] on link "Save" at bounding box center [470, 329] width 52 height 21
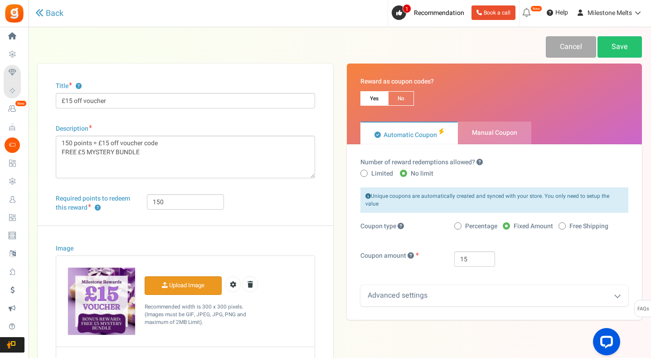
click at [471, 329] on div "Title ? £15 off voucher Description 150 points = £15 off voucher code FREE £5 M…" at bounding box center [340, 251] width 618 height 375
click at [207, 282] on input "Image" at bounding box center [183, 286] width 76 height 18
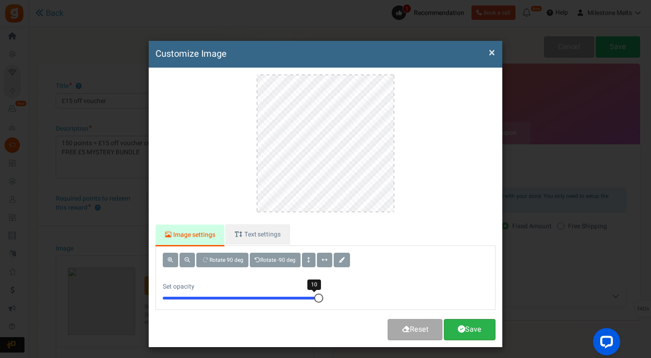
click at [474, 332] on link "Save" at bounding box center [470, 329] width 52 height 21
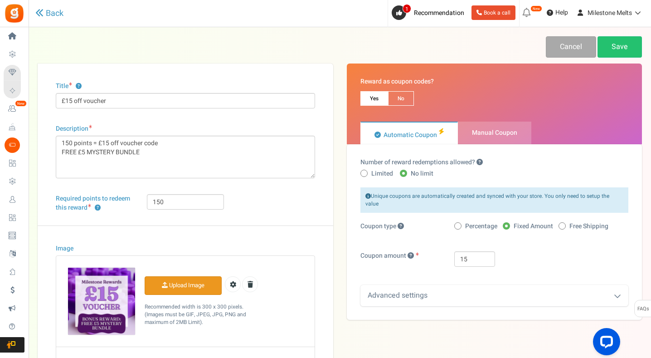
click at [191, 283] on input "Image" at bounding box center [183, 286] width 76 height 18
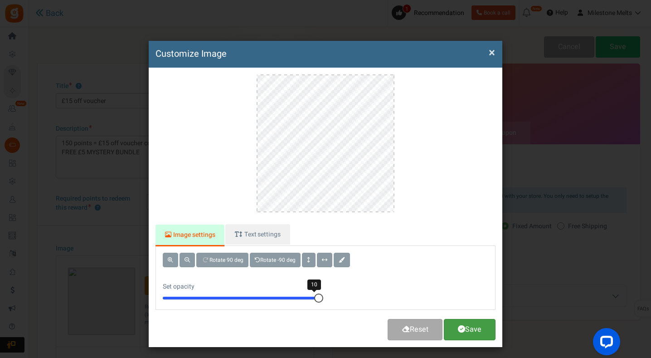
drag, startPoint x: 463, startPoint y: 331, endPoint x: 463, endPoint y: 324, distance: 6.8
click at [463, 331] on span at bounding box center [461, 328] width 7 height 7
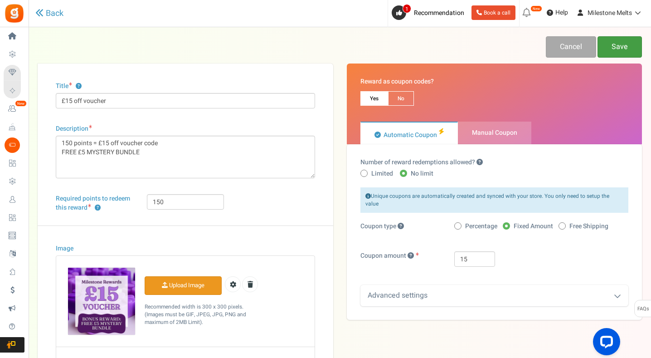
click at [635, 45] on link "Save" at bounding box center [620, 46] width 44 height 21
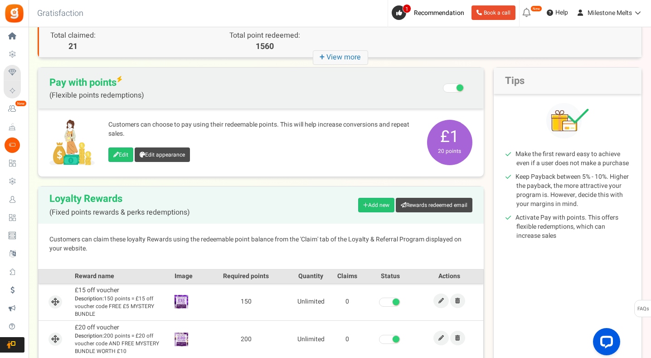
scroll to position [115, 0]
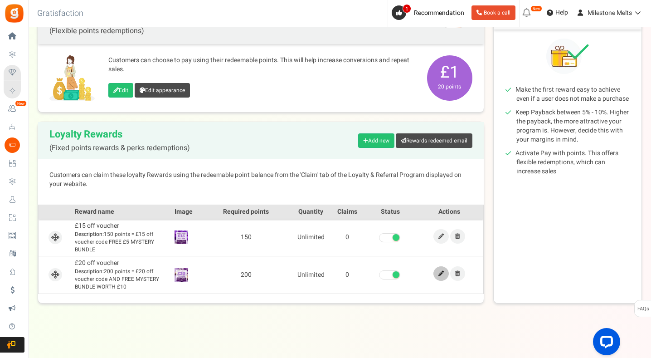
click at [445, 271] on link at bounding box center [441, 273] width 15 height 15
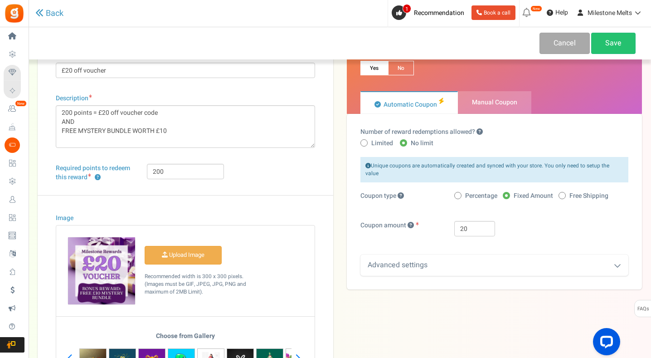
scroll to position [45, 0]
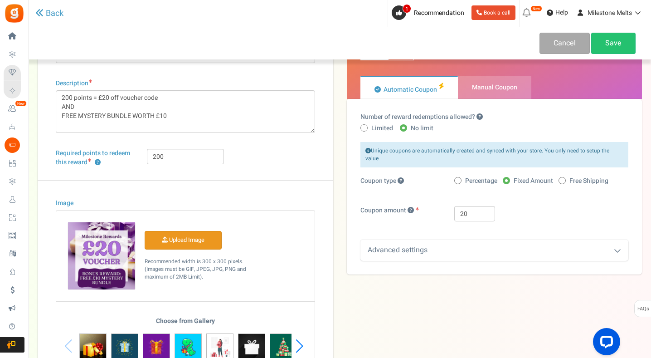
click at [194, 241] on input "Image" at bounding box center [183, 240] width 76 height 18
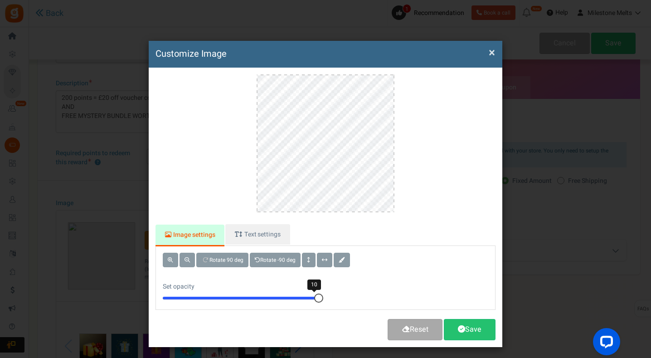
scroll to position [0, 0]
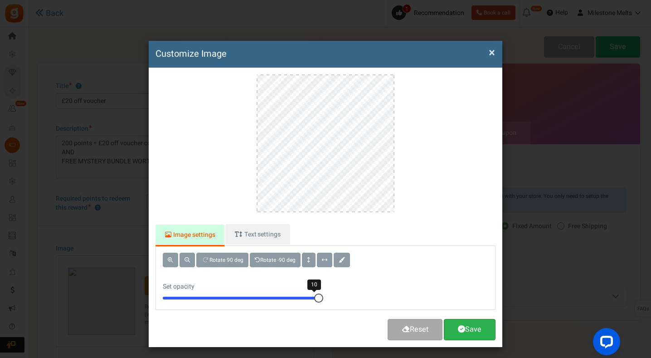
click at [466, 331] on link "Save" at bounding box center [470, 329] width 52 height 21
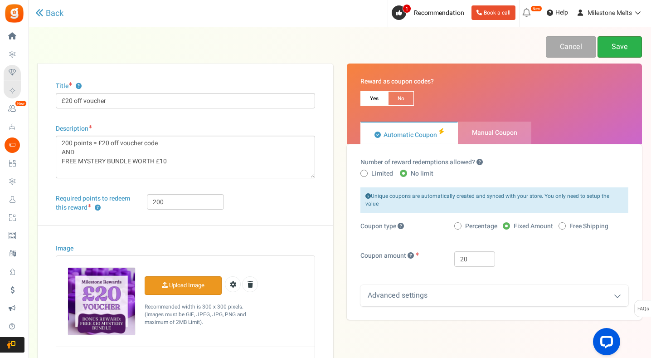
click at [618, 52] on link "Save" at bounding box center [620, 46] width 44 height 21
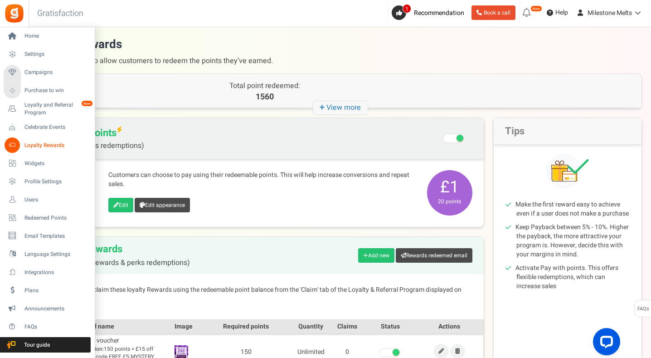
click at [41, 146] on span "Loyalty Rewards" at bounding box center [56, 146] width 64 height 8
click at [50, 72] on span "Campaigns" at bounding box center [56, 72] width 64 height 8
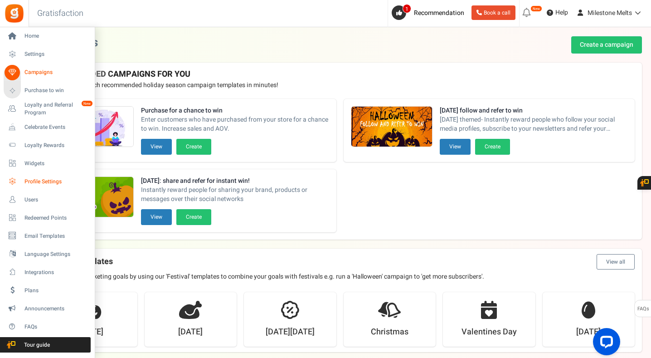
click at [28, 180] on span "Profile Settings" at bounding box center [56, 182] width 64 height 8
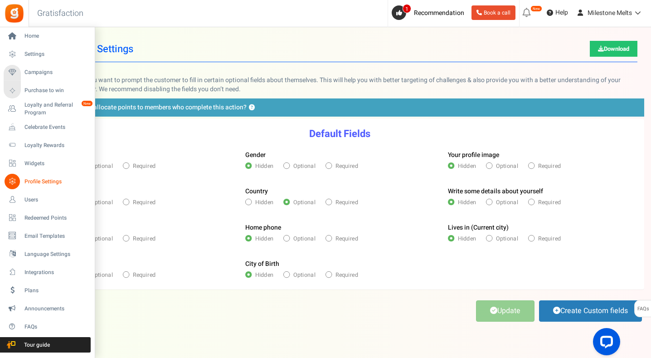
click at [43, 153] on li "Loyalty Rewards" at bounding box center [47, 145] width 94 height 18
click at [45, 146] on span "Loyalty Rewards" at bounding box center [56, 146] width 64 height 8
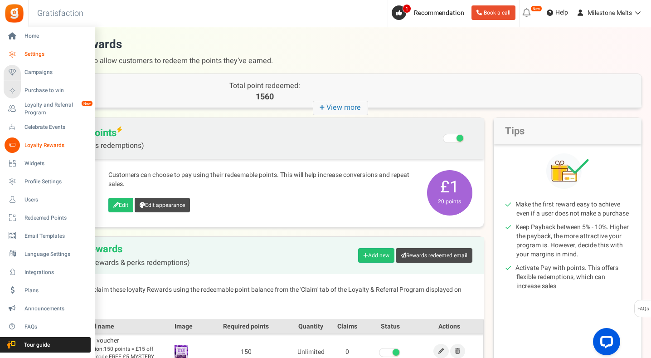
click at [13, 52] on icon at bounding box center [12, 54] width 15 height 15
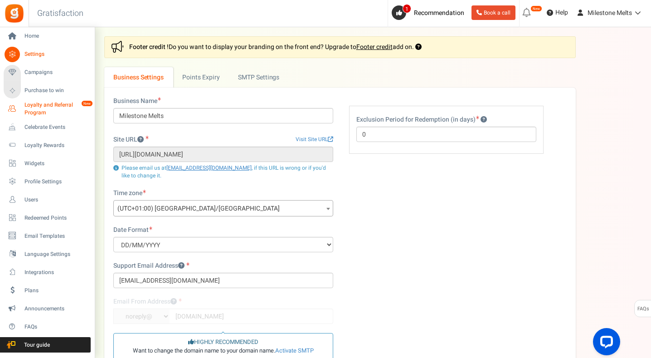
click at [43, 105] on span "Loyalty and Referral Program" at bounding box center [57, 108] width 66 height 15
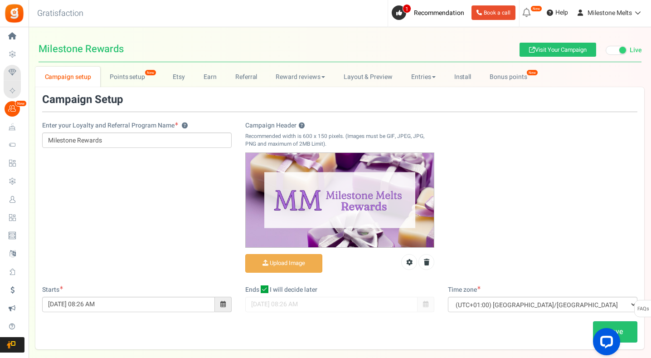
click at [263, 290] on icon at bounding box center [265, 289] width 8 height 8
click at [258, 290] on input "I will decide later" at bounding box center [255, 290] width 6 height 6
click at [263, 290] on icon at bounding box center [265, 290] width 6 height 6
click at [258, 290] on input "I will decide later" at bounding box center [255, 290] width 6 height 6
checkbox input "true"
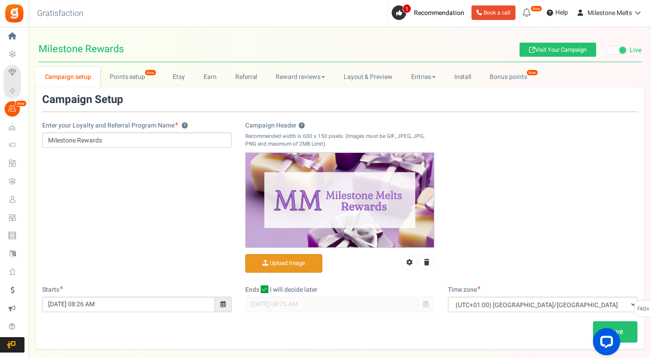
click at [284, 262] on input "Campaign Header ?" at bounding box center [284, 263] width 76 height 18
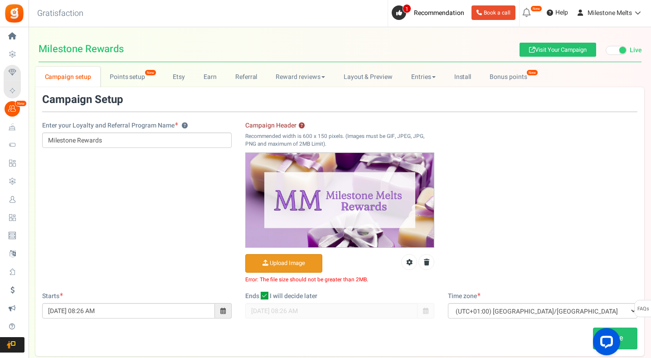
click at [273, 266] on input "Campaign Header ?" at bounding box center [284, 263] width 76 height 18
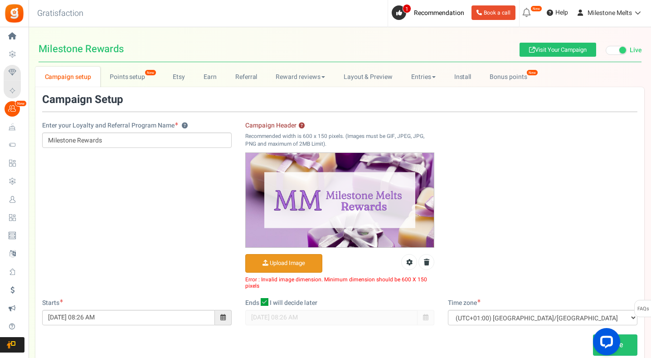
click at [277, 265] on input "Campaign Header ?" at bounding box center [284, 263] width 76 height 18
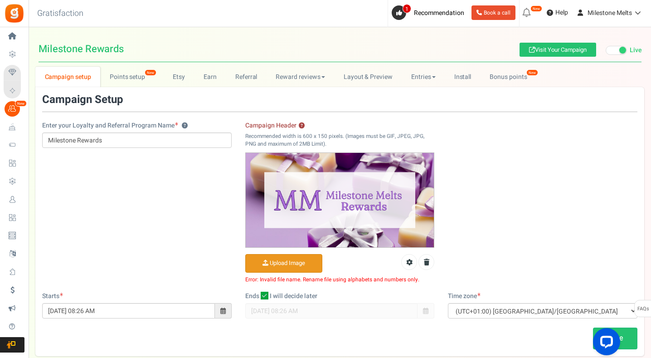
click at [303, 268] on input "Campaign Header ?" at bounding box center [284, 263] width 76 height 18
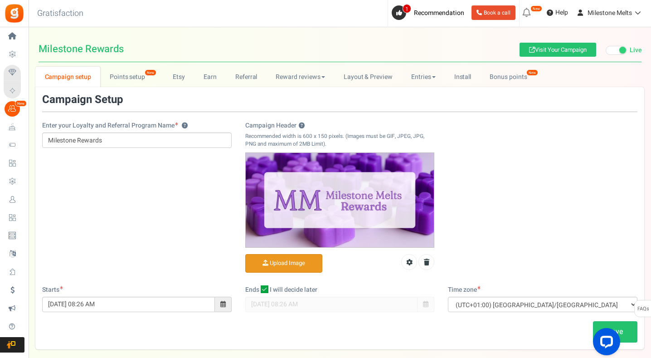
click at [562, 180] on div "Enter your Loyalty and Referral Program Name ? Milestone Rewards Campaign Heade…" at bounding box center [339, 189] width 609 height 191
click at [624, 332] on div at bounding box center [605, 343] width 38 height 38
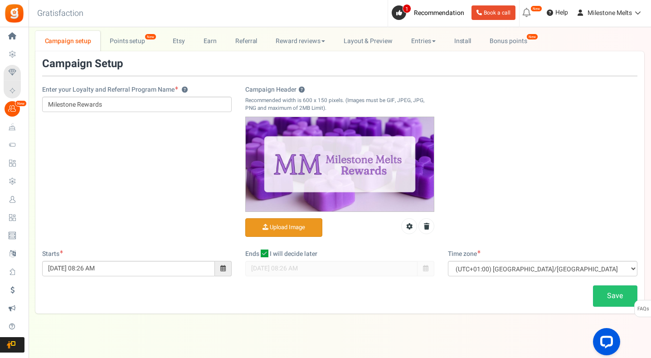
scroll to position [46, 0]
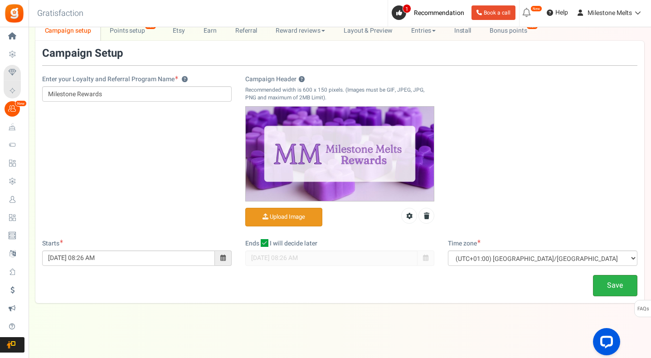
click at [621, 294] on link "Save" at bounding box center [615, 285] width 44 height 21
